Goal: Task Accomplishment & Management: Use online tool/utility

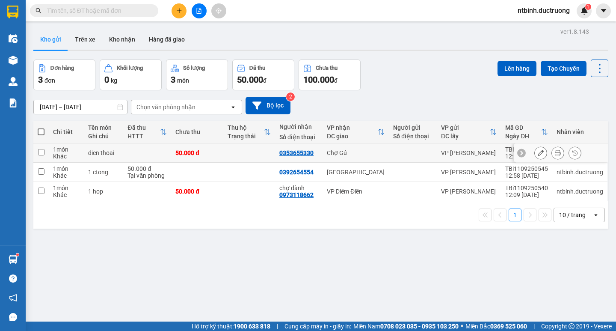
click at [226, 154] on td at bounding box center [249, 152] width 52 height 19
checkbox input "true"
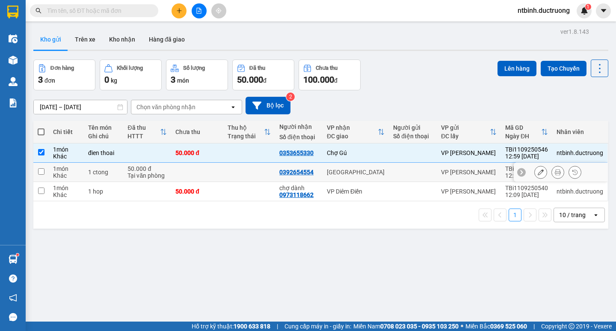
click at [224, 169] on td at bounding box center [249, 172] width 52 height 19
checkbox input "true"
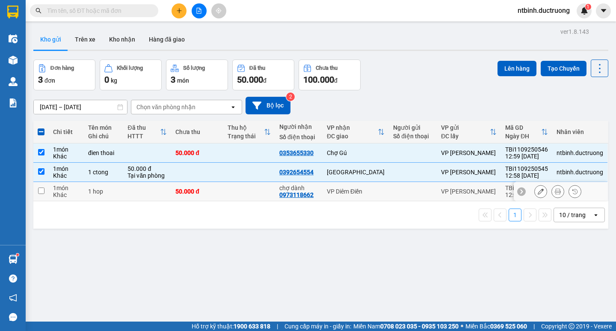
click at [234, 199] on td at bounding box center [249, 191] width 52 height 19
checkbox input "true"
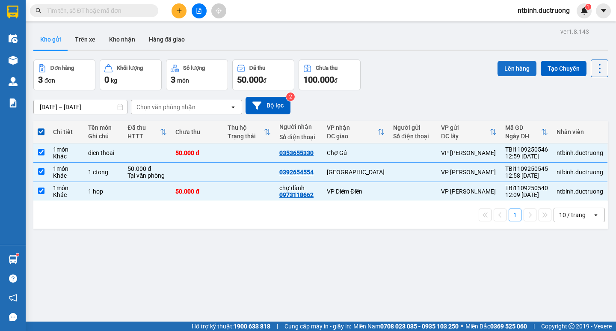
click at [513, 65] on button "Lên hàng" at bounding box center [517, 68] width 39 height 15
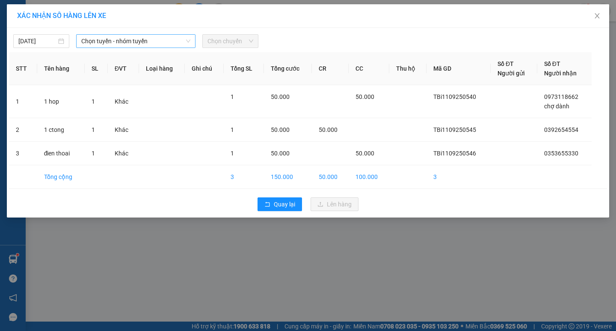
click at [181, 38] on span "Chọn tuyến - nhóm tuyến" at bounding box center [135, 41] width 109 height 13
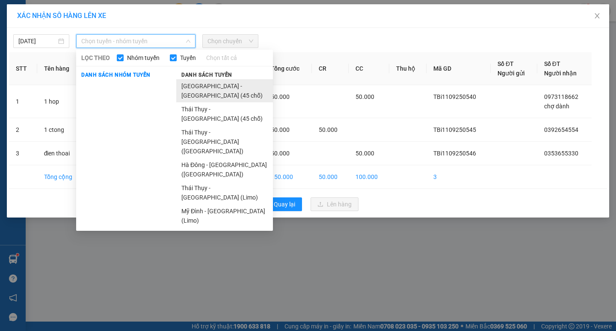
click at [203, 86] on li "[GEOGRAPHIC_DATA] - [GEOGRAPHIC_DATA] (45 chỗ)" at bounding box center [224, 90] width 97 height 23
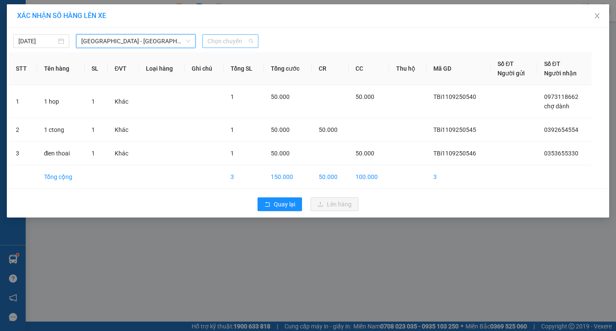
click at [213, 43] on span "Chọn chuyến" at bounding box center [231, 41] width 46 height 13
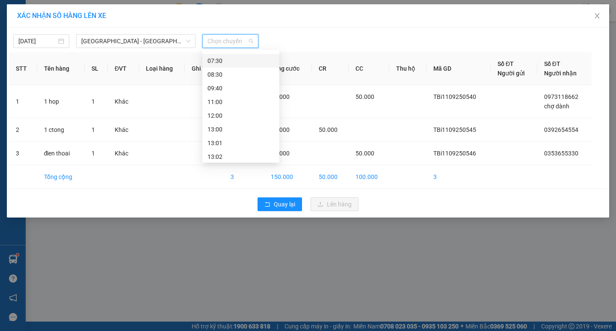
scroll to position [86, 0]
click at [231, 87] on div "13:00" at bounding box center [240, 82] width 77 height 14
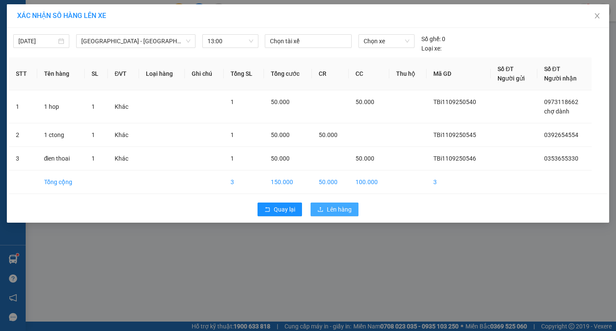
click at [353, 205] on button "Lên hàng" at bounding box center [335, 209] width 48 height 14
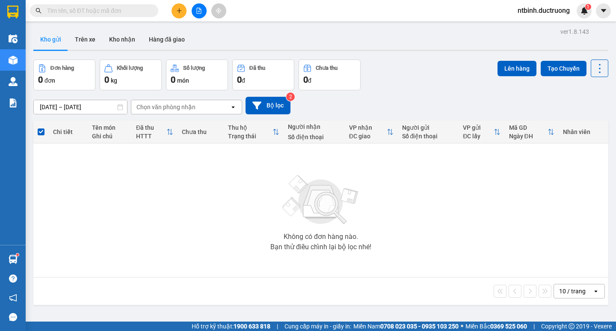
click at [179, 12] on icon "plus" at bounding box center [179, 11] width 6 height 6
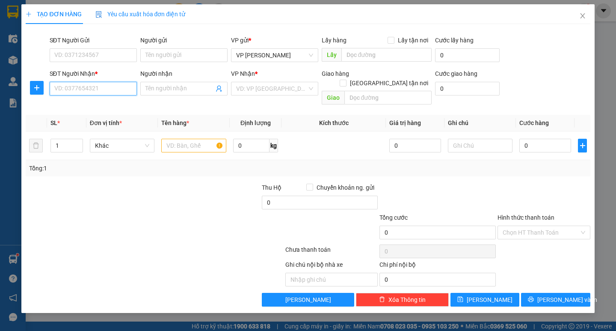
click at [83, 83] on input "SĐT Người Nhận *" at bounding box center [93, 89] width 87 height 14
click at [83, 56] on input "SĐT Người Gửi" at bounding box center [93, 55] width 87 height 14
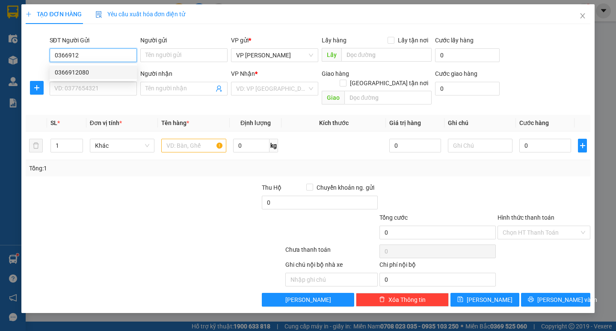
click at [97, 74] on div "0366912080" at bounding box center [93, 72] width 77 height 9
type input "0366912080"
click at [98, 88] on input "SĐT Người Nhận *" at bounding box center [93, 89] width 87 height 14
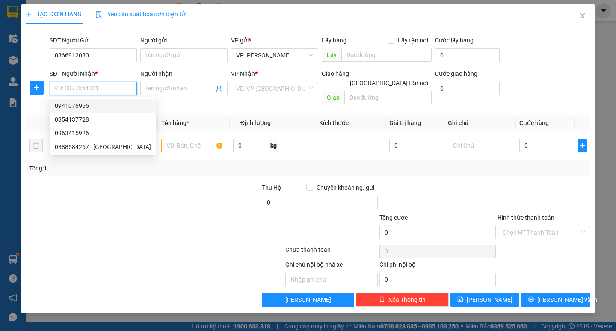
click at [110, 106] on div "0941076965" at bounding box center [103, 105] width 96 height 9
type input "0941076965"
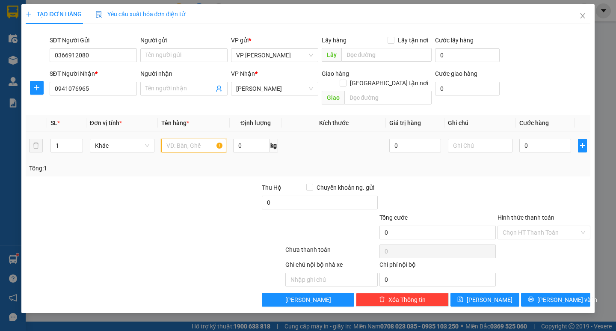
click at [210, 139] on input "text" at bounding box center [193, 146] width 65 height 14
type input "1 catong"
click at [527, 139] on input "0" at bounding box center [546, 146] width 52 height 14
click at [520, 144] on div "0" at bounding box center [546, 145] width 52 height 17
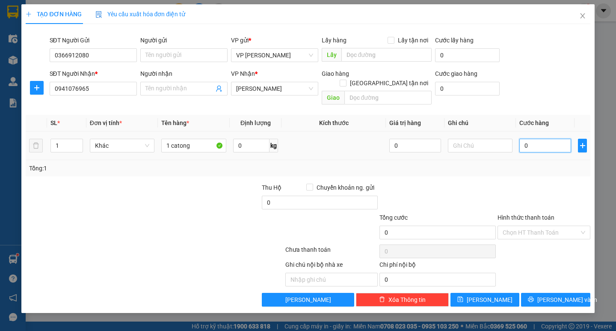
click at [530, 139] on input "0" at bounding box center [546, 146] width 52 height 14
click at [522, 139] on input "0" at bounding box center [546, 146] width 52 height 14
type input "40"
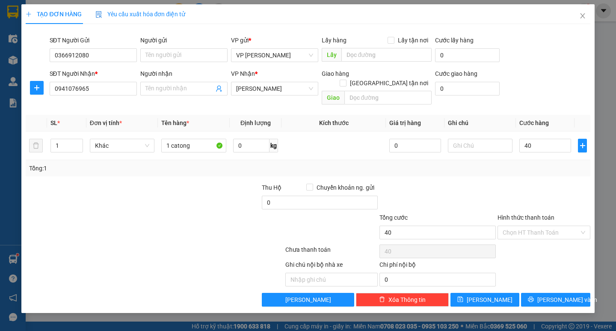
type input "40.000"
click at [533, 166] on div "Tổng: 1" at bounding box center [308, 168] width 564 height 16
click at [554, 226] on input "Hình thức thanh toán" at bounding box center [541, 232] width 77 height 13
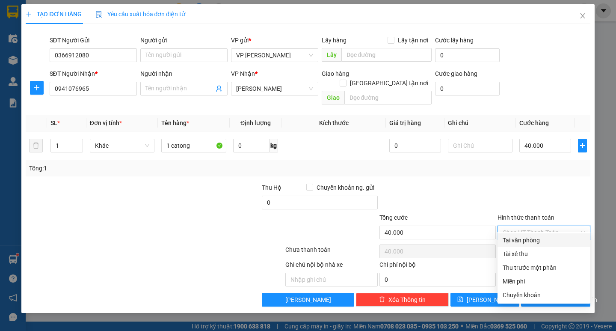
click at [548, 238] on div "Tại văn phòng" at bounding box center [544, 239] width 83 height 9
type input "0"
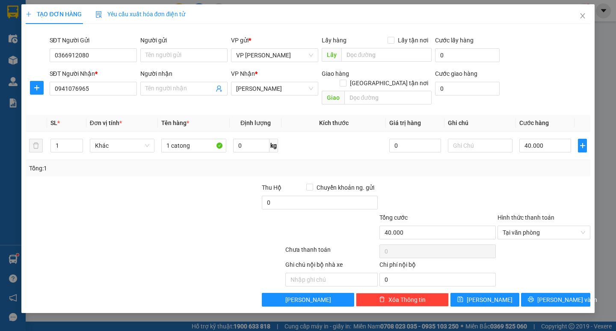
click at [562, 301] on div "TẠO ĐƠN HÀNG Yêu cầu xuất hóa đơn điện tử Transit Pickup Surcharge Ids Transit …" at bounding box center [307, 158] width 573 height 309
click at [560, 295] on span "[PERSON_NAME] và In" at bounding box center [568, 299] width 60 height 9
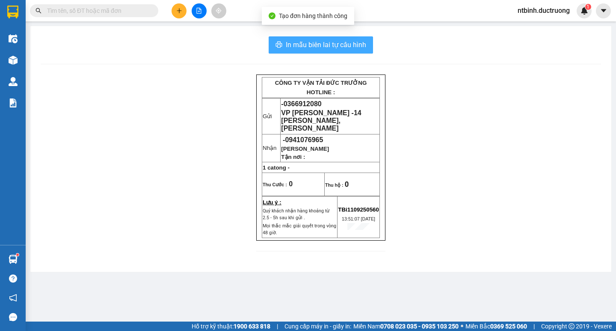
click at [292, 42] on span "In mẫu biên lai tự cấu hình" at bounding box center [326, 44] width 80 height 11
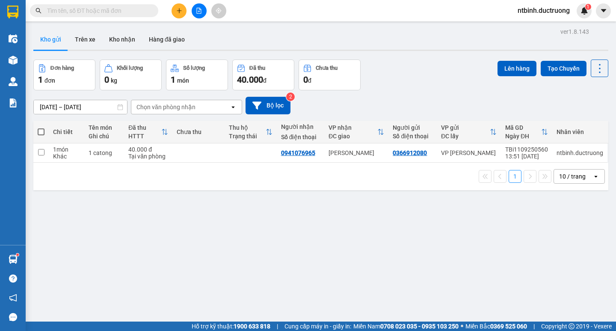
click at [182, 15] on button at bounding box center [179, 10] width 15 height 15
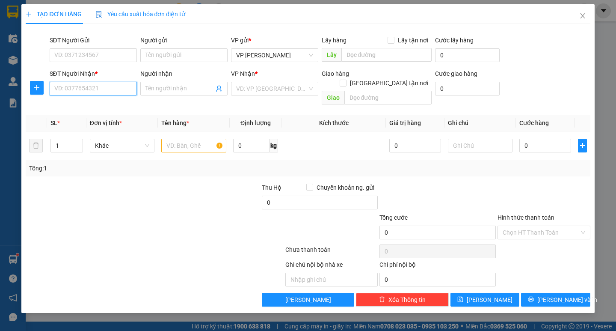
click at [100, 85] on input "SĐT Người Nhận *" at bounding box center [93, 89] width 87 height 14
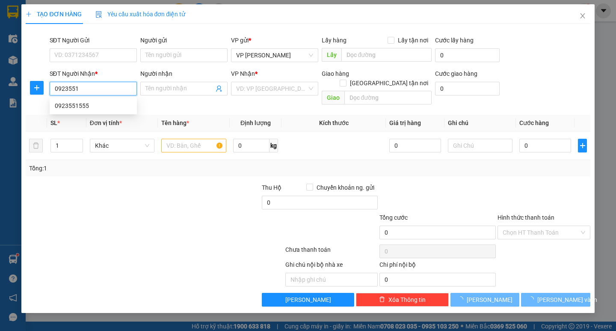
click at [114, 107] on div "0923551555" at bounding box center [93, 105] width 77 height 9
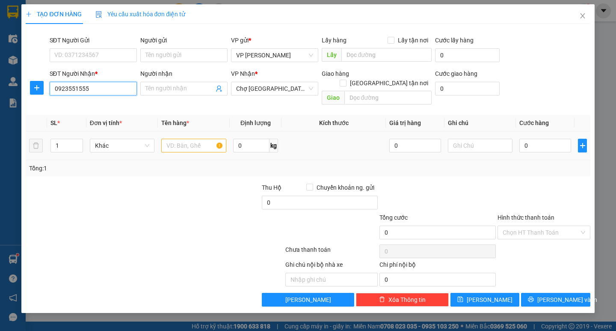
type input "0923551555"
click at [170, 139] on input "text" at bounding box center [193, 146] width 65 height 14
click at [198, 146] on td "1 hoojp" at bounding box center [193, 145] width 71 height 29
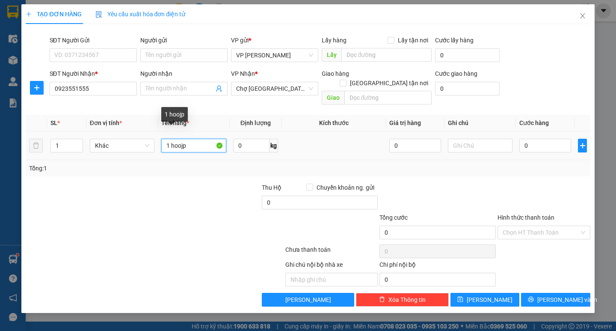
click at [199, 139] on input "1 hoojp" at bounding box center [193, 146] width 65 height 14
type input "1 hộp"
click at [527, 139] on input "0" at bounding box center [546, 146] width 52 height 14
click at [523, 140] on input "0" at bounding box center [546, 146] width 52 height 14
type input "30"
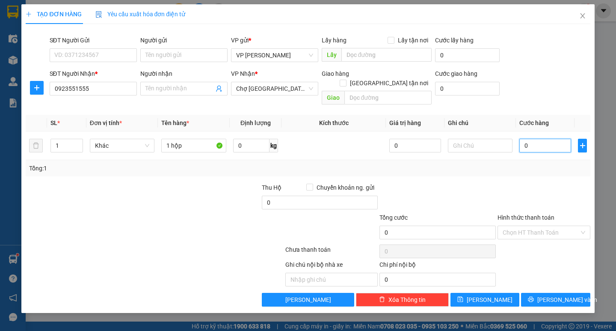
type input "30"
click at [545, 163] on div "Tổng: 1" at bounding box center [308, 167] width 558 height 9
type input "30.000"
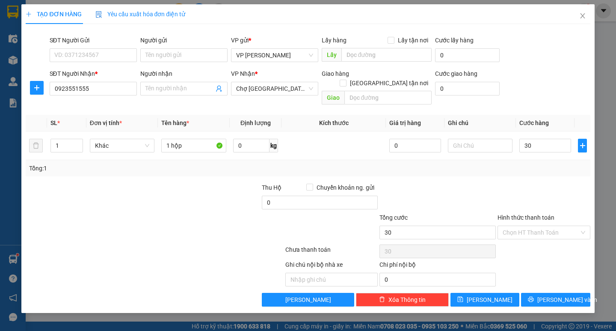
type input "30.000"
click at [556, 295] on span "[PERSON_NAME] và In" at bounding box center [568, 299] width 60 height 9
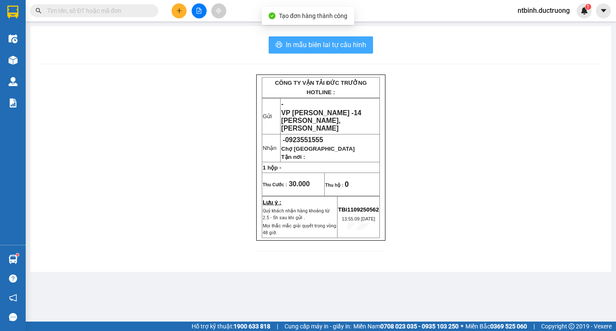
click at [321, 39] on button "In mẫu biên lai tự cấu hình" at bounding box center [321, 44] width 104 height 17
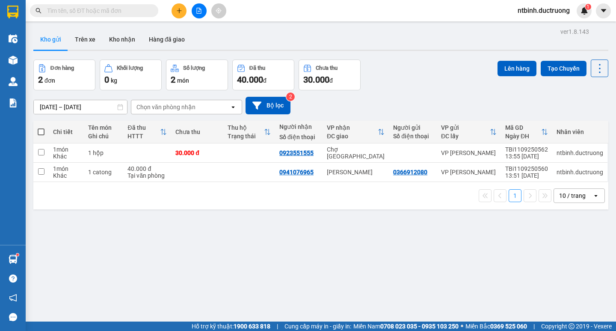
click at [178, 15] on button at bounding box center [179, 10] width 15 height 15
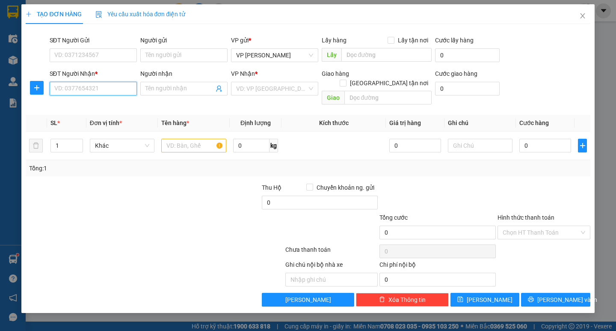
click at [88, 92] on input "SĐT Người Nhận *" at bounding box center [93, 89] width 87 height 14
type input "0979048079"
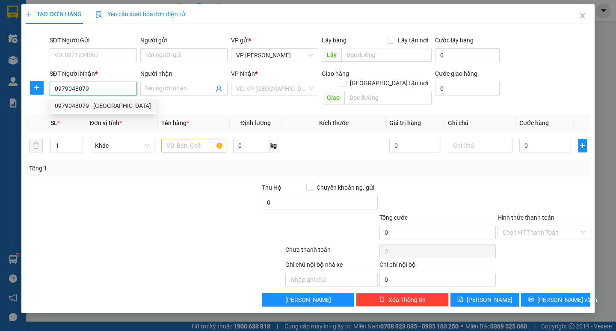
click at [91, 109] on div "0979048079 - [GEOGRAPHIC_DATA]" at bounding box center [103, 105] width 96 height 9
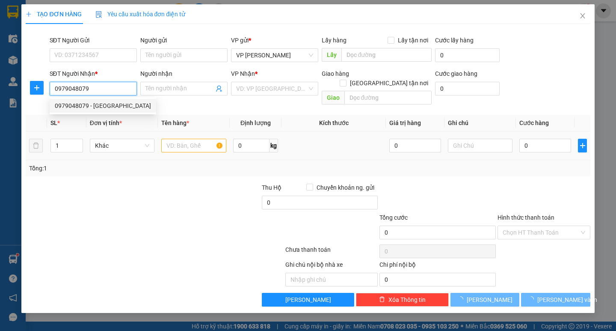
type input "YÊN [GEOGRAPHIC_DATA]"
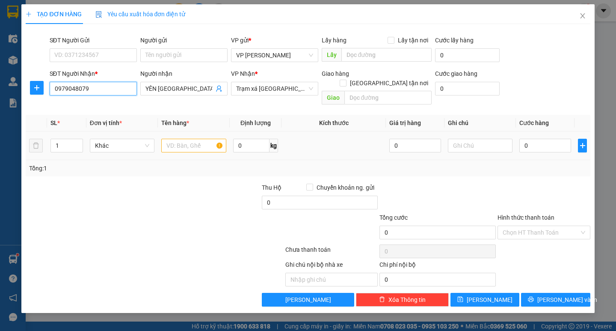
type input "0979048079"
click at [184, 139] on input "text" at bounding box center [193, 146] width 65 height 14
type input "1 kiện bạt"
click at [530, 139] on input "0" at bounding box center [546, 146] width 52 height 14
click at [515, 139] on td at bounding box center [480, 145] width 71 height 29
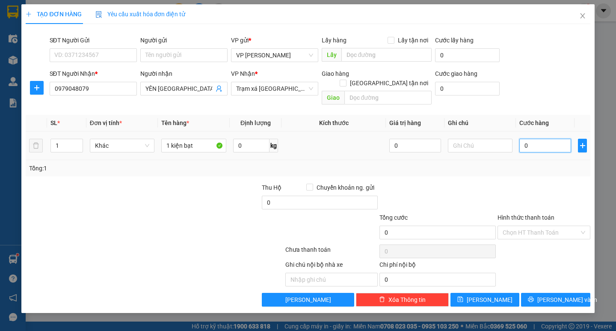
click at [529, 139] on input "0" at bounding box center [546, 146] width 52 height 14
click at [523, 139] on input "0" at bounding box center [546, 146] width 52 height 14
type input "40"
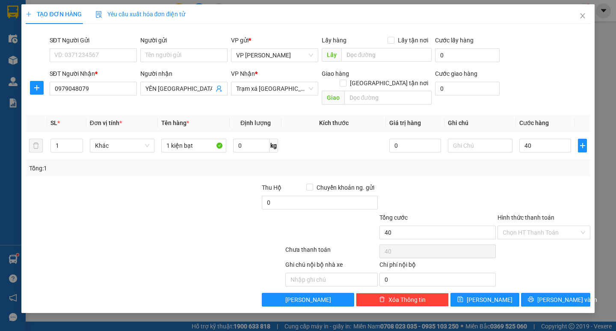
click at [514, 168] on div "Transit Pickup Surcharge Ids Transit Deliver Surcharge Ids Transit Deliver Surc…" at bounding box center [308, 169] width 564 height 276
type input "40.000"
click at [182, 139] on input "1 kiện bạt" at bounding box center [193, 146] width 65 height 14
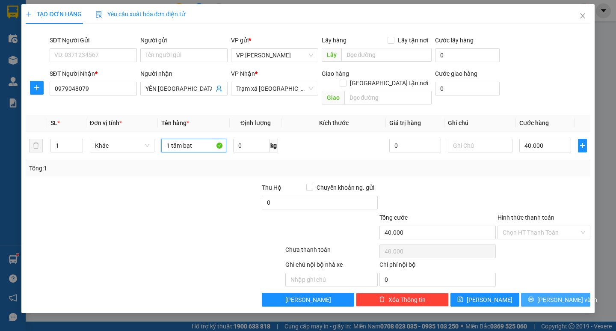
type input "1 tấm bạt"
click at [556, 293] on button "[PERSON_NAME] và In" at bounding box center [555, 300] width 69 height 14
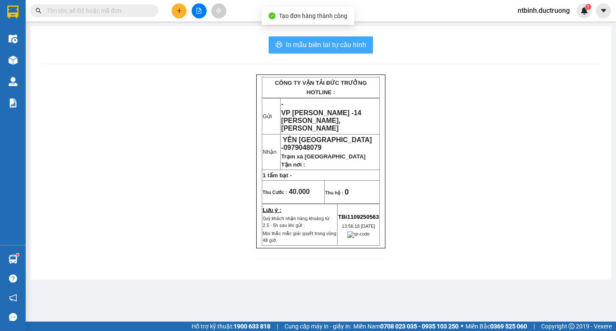
click at [341, 43] on span "In mẫu biên lai tự cấu hình" at bounding box center [326, 44] width 80 height 11
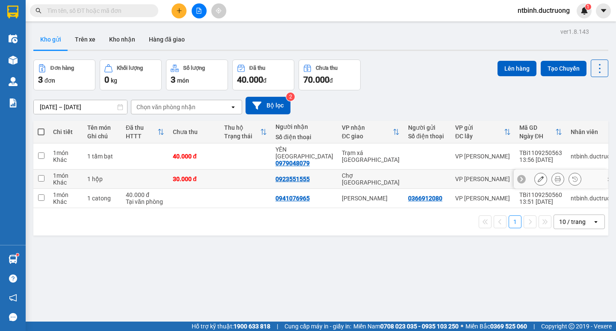
click at [245, 151] on td at bounding box center [245, 156] width 51 height 26
checkbox input "true"
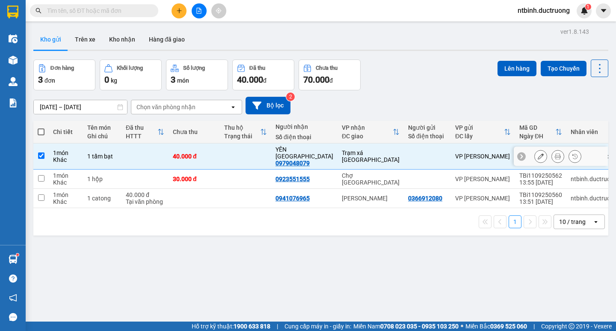
click at [241, 170] on td at bounding box center [245, 178] width 51 height 19
checkbox input "true"
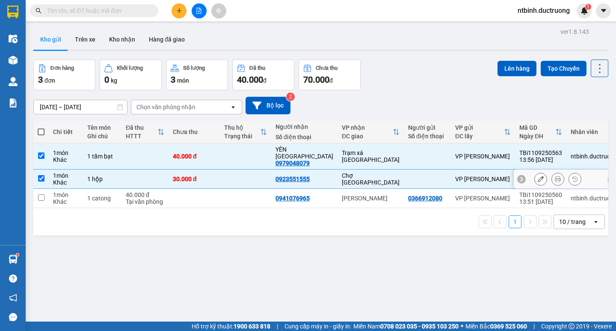
click at [235, 195] on td at bounding box center [245, 198] width 51 height 19
checkbox input "true"
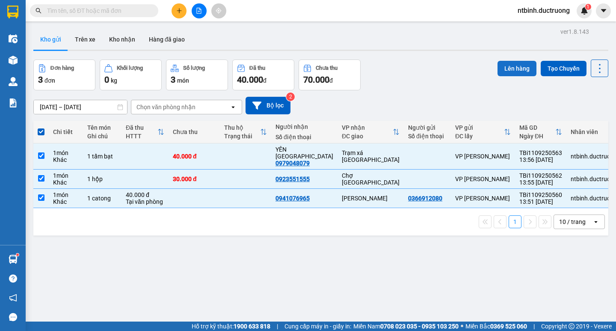
click at [505, 68] on button "Lên hàng" at bounding box center [517, 68] width 39 height 15
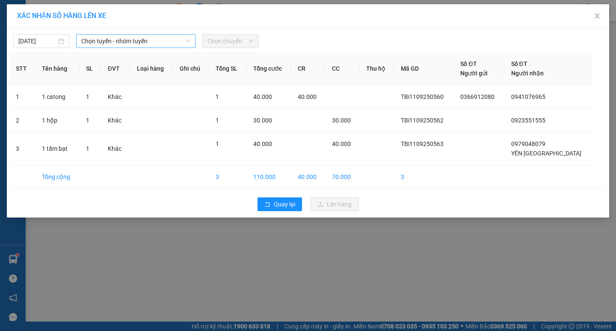
click at [143, 43] on span "Chọn tuyến - nhóm tuyến" at bounding box center [135, 41] width 109 height 13
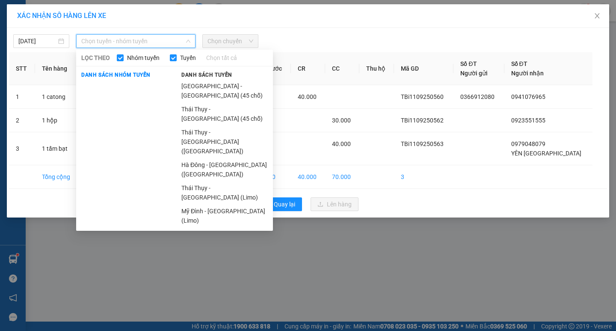
click at [182, 80] on li "[GEOGRAPHIC_DATA] - [GEOGRAPHIC_DATA] (45 chỗ)" at bounding box center [224, 90] width 97 height 23
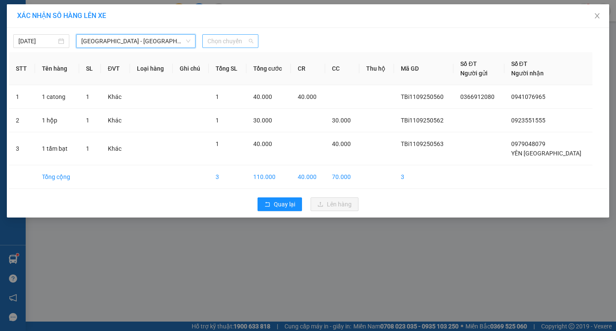
click at [221, 47] on span "Chọn chuyến" at bounding box center [231, 41] width 46 height 13
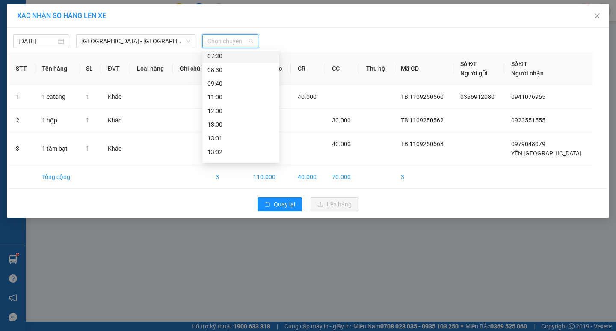
scroll to position [86, 0]
click at [236, 128] on div "14:00" at bounding box center [241, 123] width 67 height 9
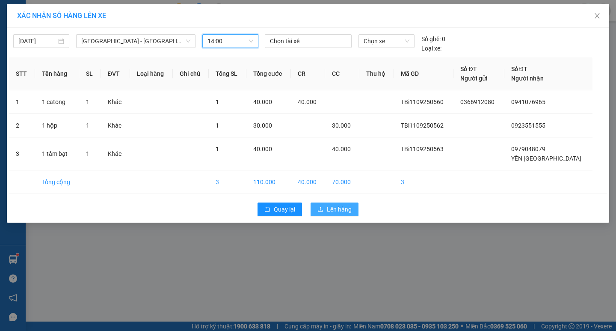
click at [323, 206] on icon "upload" at bounding box center [321, 209] width 6 height 6
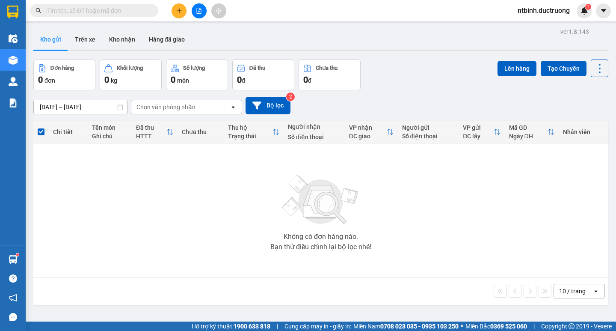
click at [199, 15] on button at bounding box center [199, 10] width 15 height 15
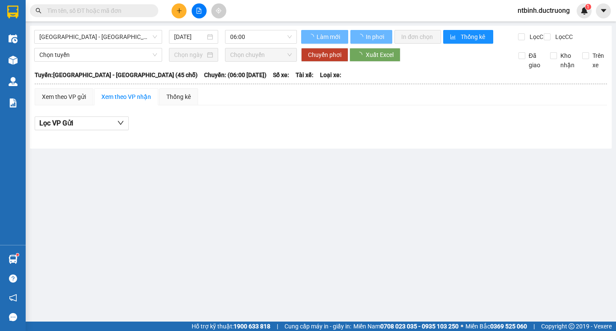
click at [219, 34] on div "[DATE]" at bounding box center [194, 37] width 56 height 14
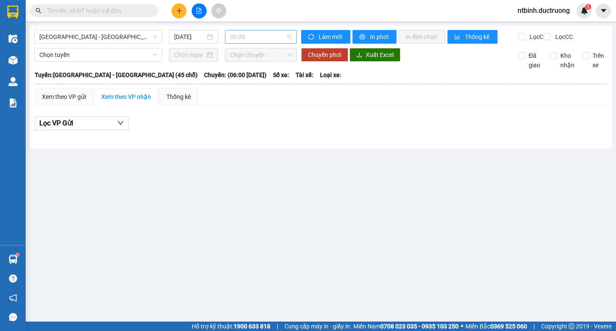
click at [236, 36] on span "06:00" at bounding box center [261, 36] width 62 height 13
click at [250, 76] on div "14:00" at bounding box center [263, 81] width 77 height 14
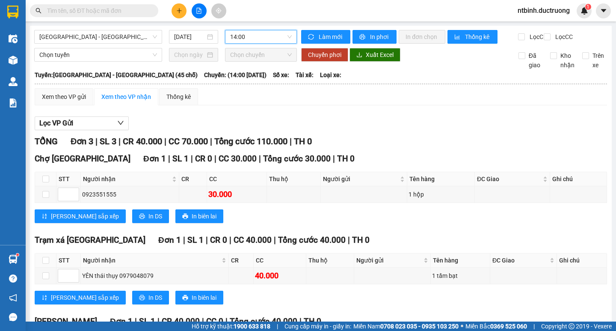
drag, startPoint x: 77, startPoint y: 116, endPoint x: 77, endPoint y: 121, distance: 5.2
click at [77, 116] on div "Xem theo VP gửi Xem theo VP nhận Thống kê Lọc VP Gửi TỔNG Đơn 3 | SL 3 | CR 40…" at bounding box center [321, 242] width 573 height 308
click at [77, 124] on div "Lọc VP Gửi TỔNG Đơn 3 | SL 3 | CR 40.000 | CC 70.000 | Tổng cước 110.000 | TH …" at bounding box center [321, 254] width 573 height 284
click at [78, 130] on button "Lọc VP Gửi" at bounding box center [82, 123] width 94 height 14
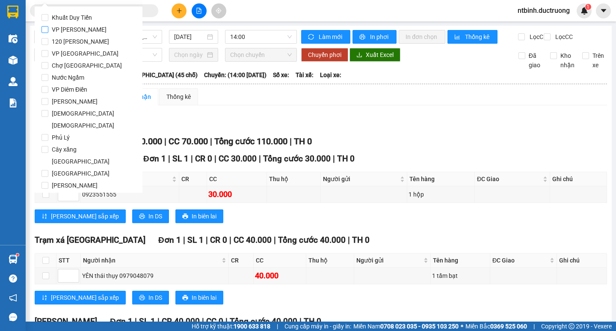
click at [73, 29] on span "VP [PERSON_NAME]" at bounding box center [79, 30] width 62 height 12
click at [48, 29] on input "VP [PERSON_NAME]" at bounding box center [45, 29] width 7 height 7
checkbox input "true"
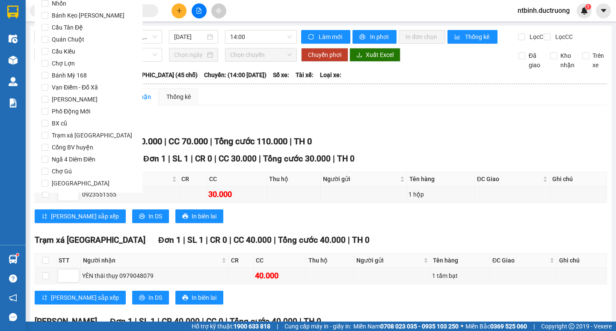
scroll to position [713, 0]
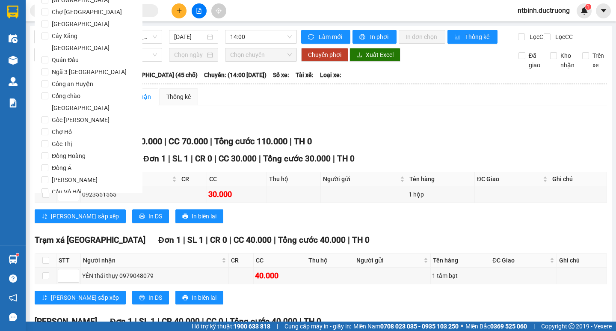
drag, startPoint x: 70, startPoint y: 177, endPoint x: 64, endPoint y: 177, distance: 5.6
click at [64, 234] on button "Lọc" at bounding box center [54, 241] width 24 height 14
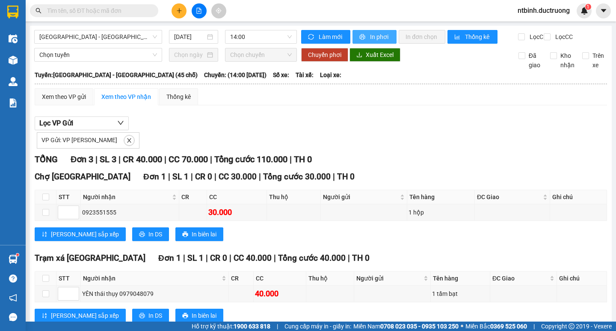
click at [365, 36] on button "In phơi" at bounding box center [375, 37] width 44 height 14
